Goal: Task Accomplishment & Management: Manage account settings

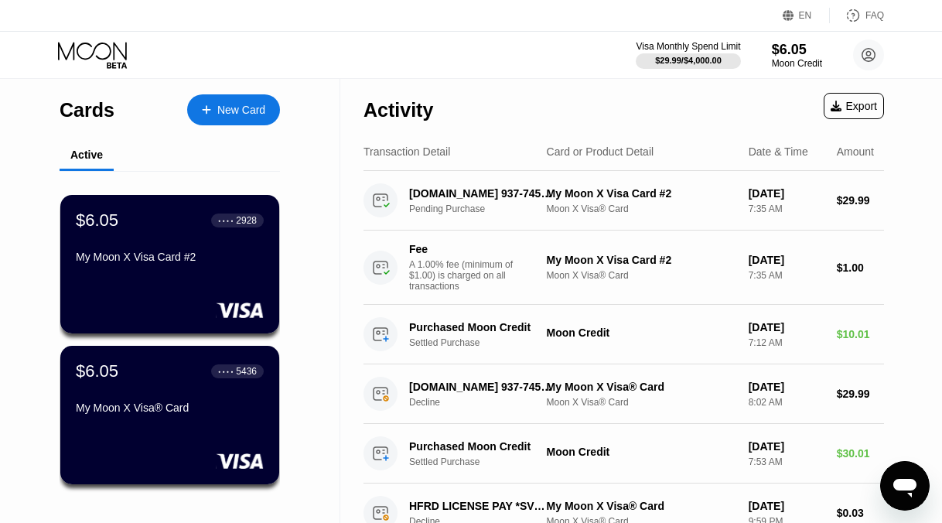
click at [584, 152] on div "Card or Product Detail" at bounding box center [600, 151] width 107 height 12
click at [421, 156] on div "Transaction Detail" at bounding box center [406, 151] width 87 height 12
click at [757, 147] on div "Date & Time" at bounding box center [778, 151] width 60 height 12
click at [847, 154] on div "Amount" at bounding box center [855, 151] width 37 height 12
